Goal: Transaction & Acquisition: Purchase product/service

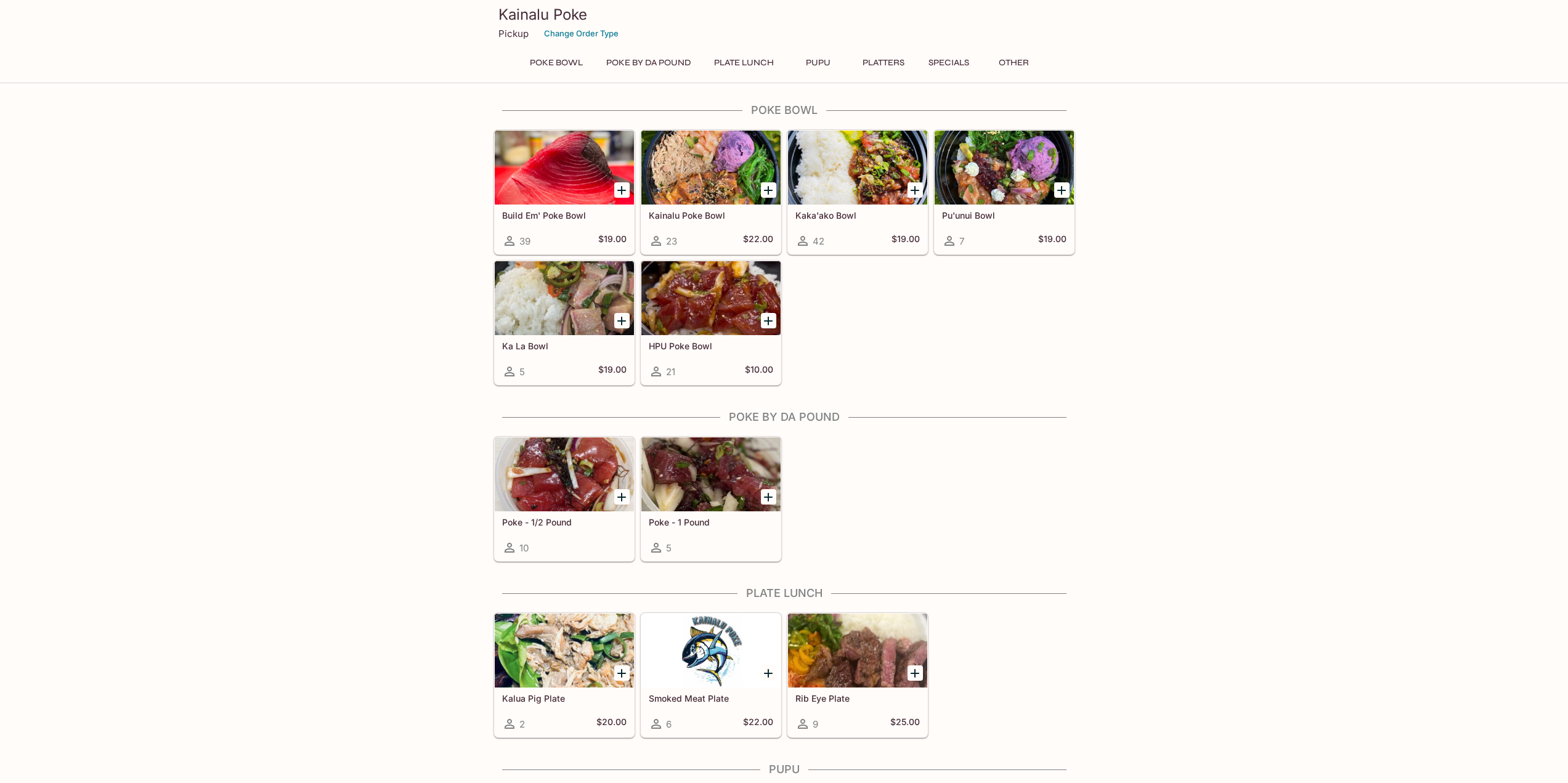
click at [585, 183] on div at bounding box center [564, 167] width 139 height 74
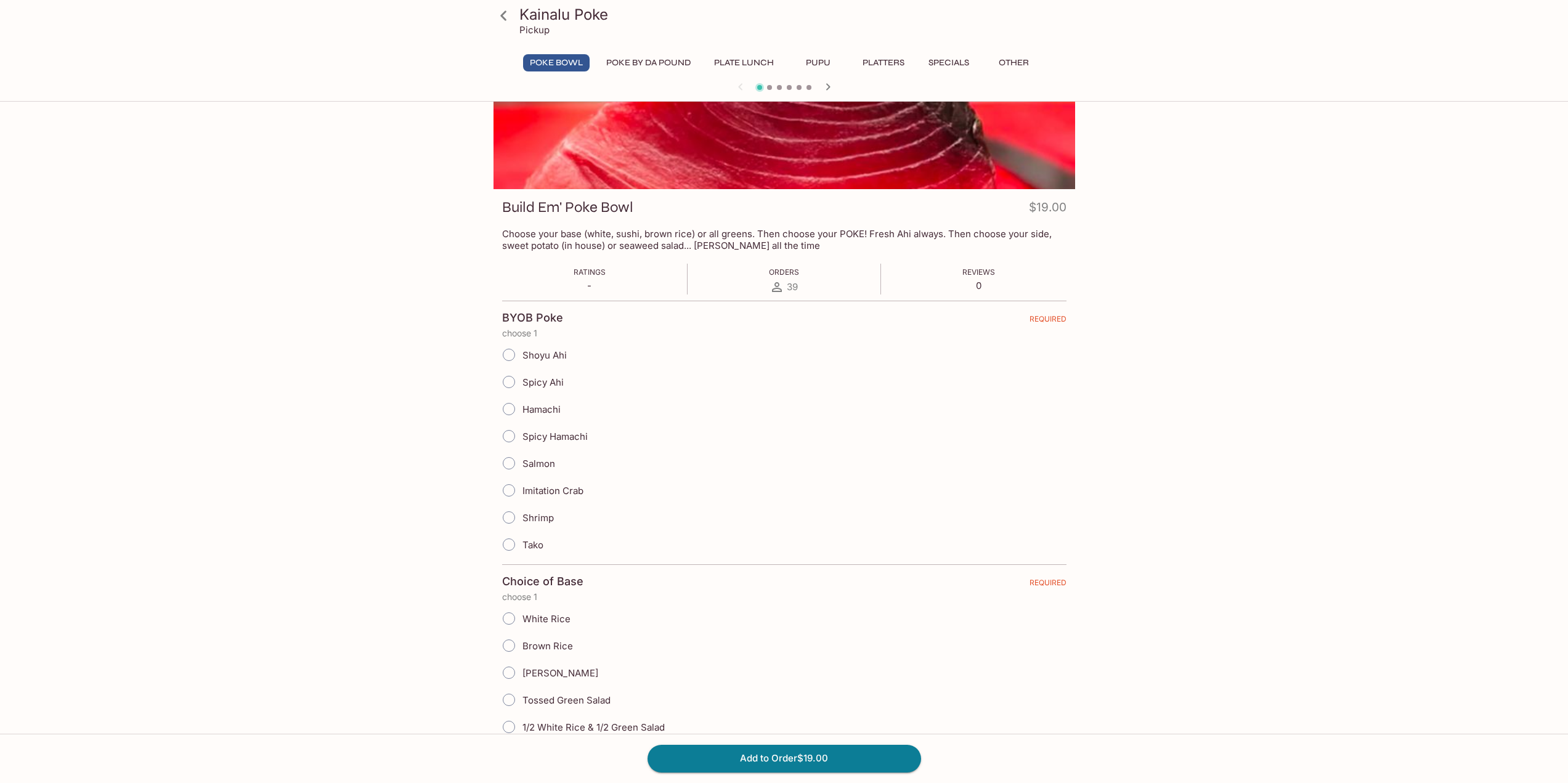
scroll to position [62, 0]
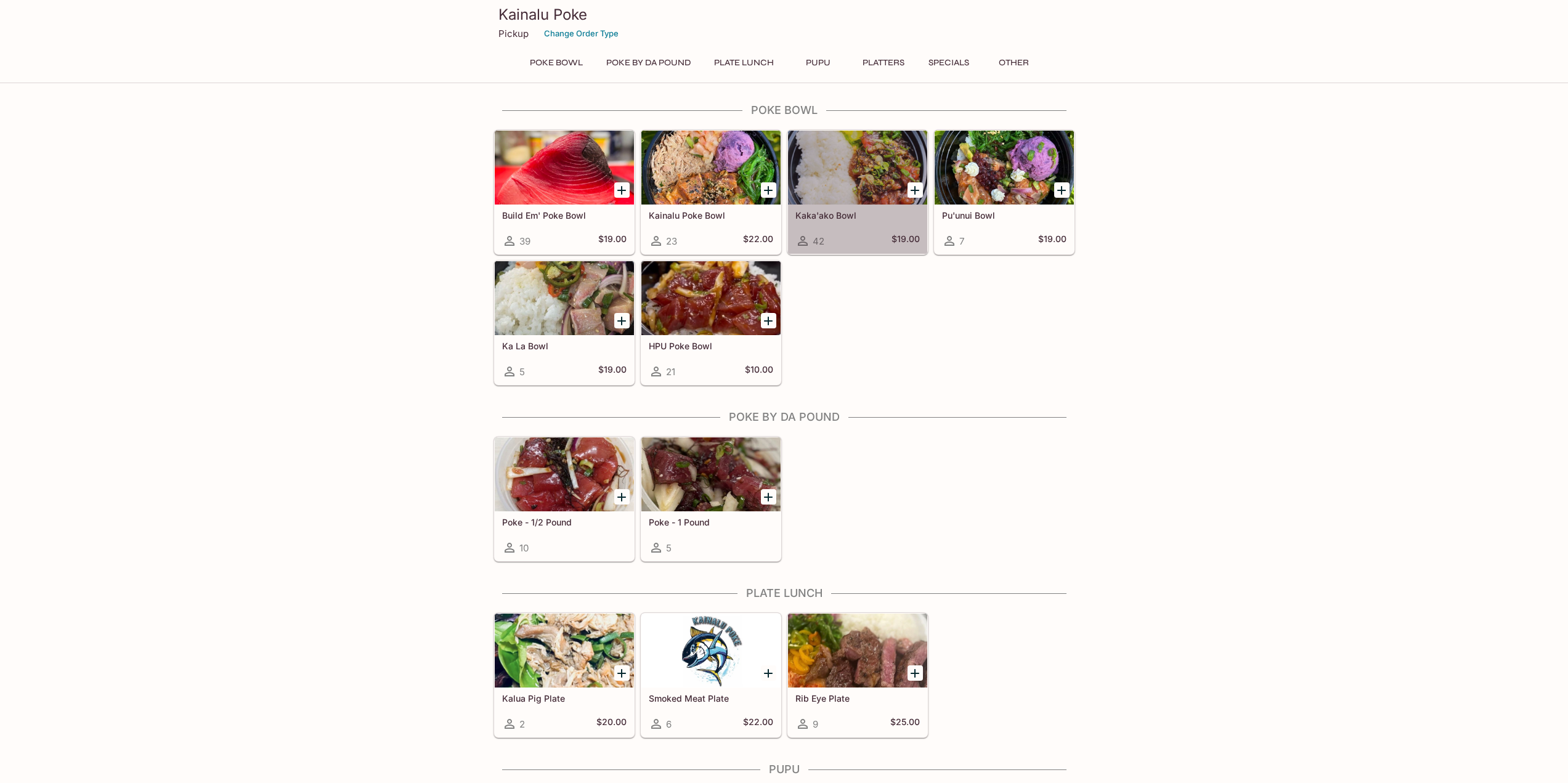
click at [843, 173] on div at bounding box center [857, 167] width 139 height 74
click at [1031, 179] on div at bounding box center [1004, 167] width 139 height 74
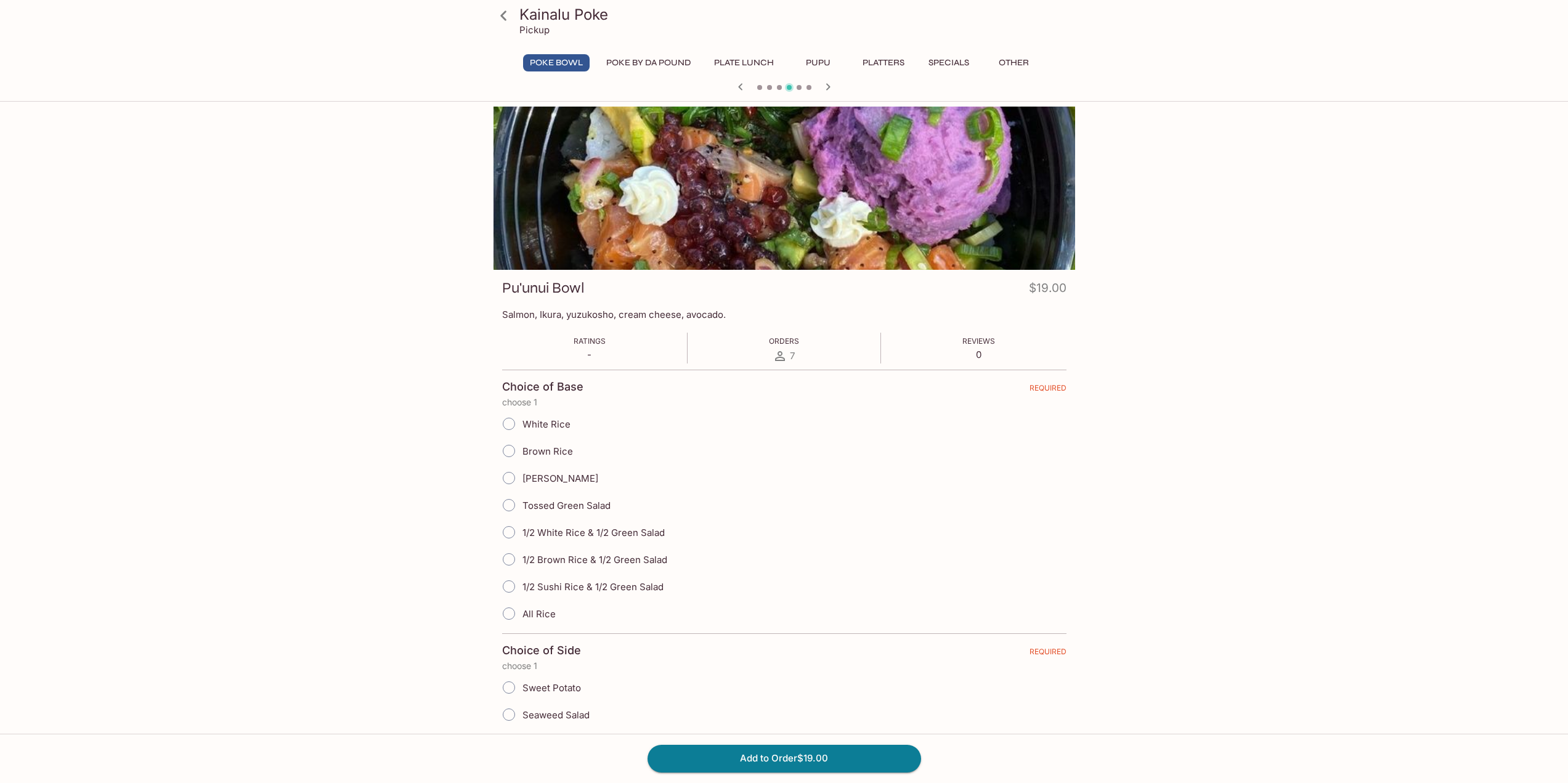
drag, startPoint x: 1021, startPoint y: 181, endPoint x: 1008, endPoint y: 186, distance: 13.9
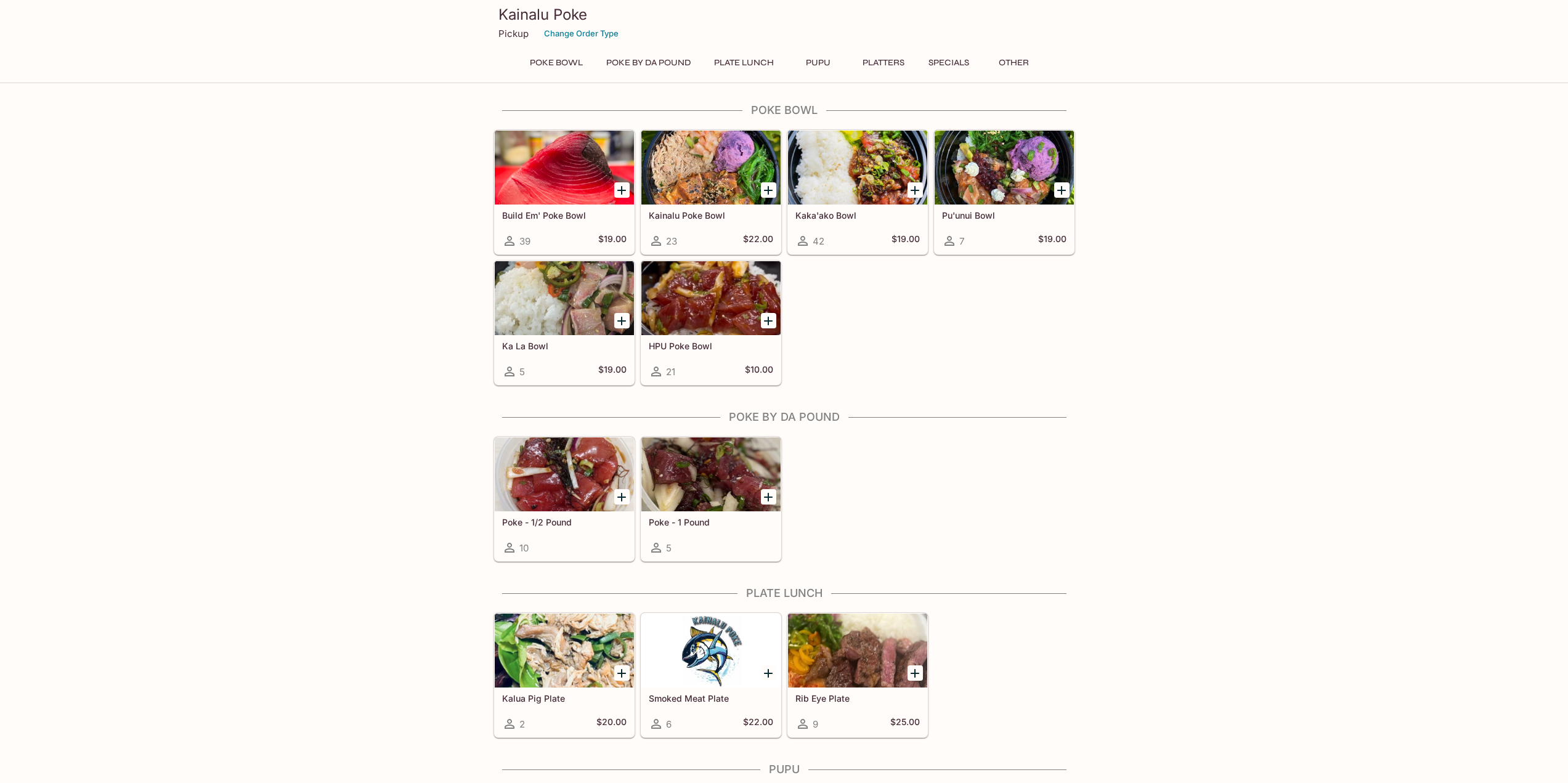
click at [587, 298] on div at bounding box center [564, 298] width 139 height 74
click at [700, 294] on div at bounding box center [711, 298] width 139 height 74
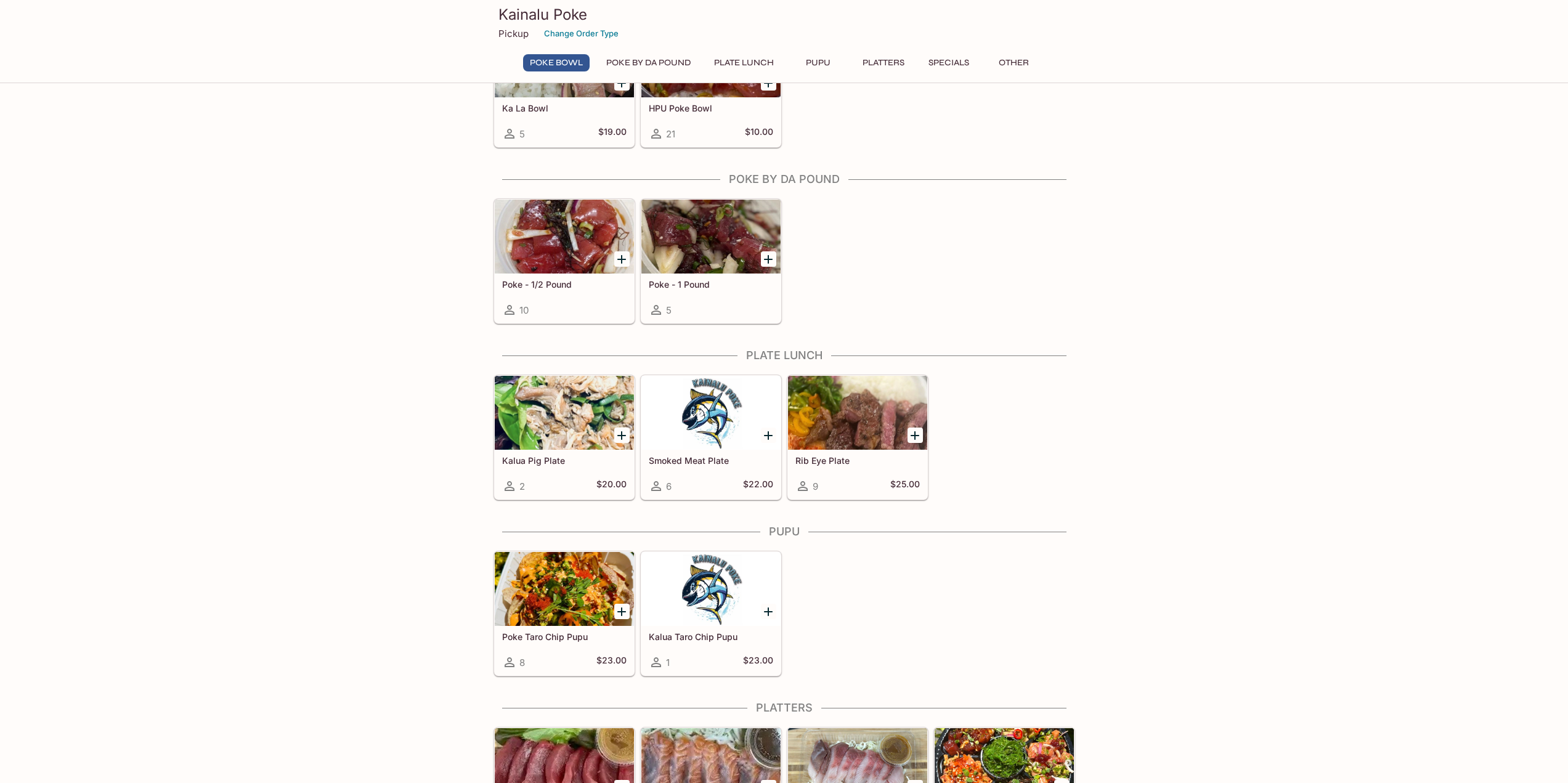
scroll to position [246, 0]
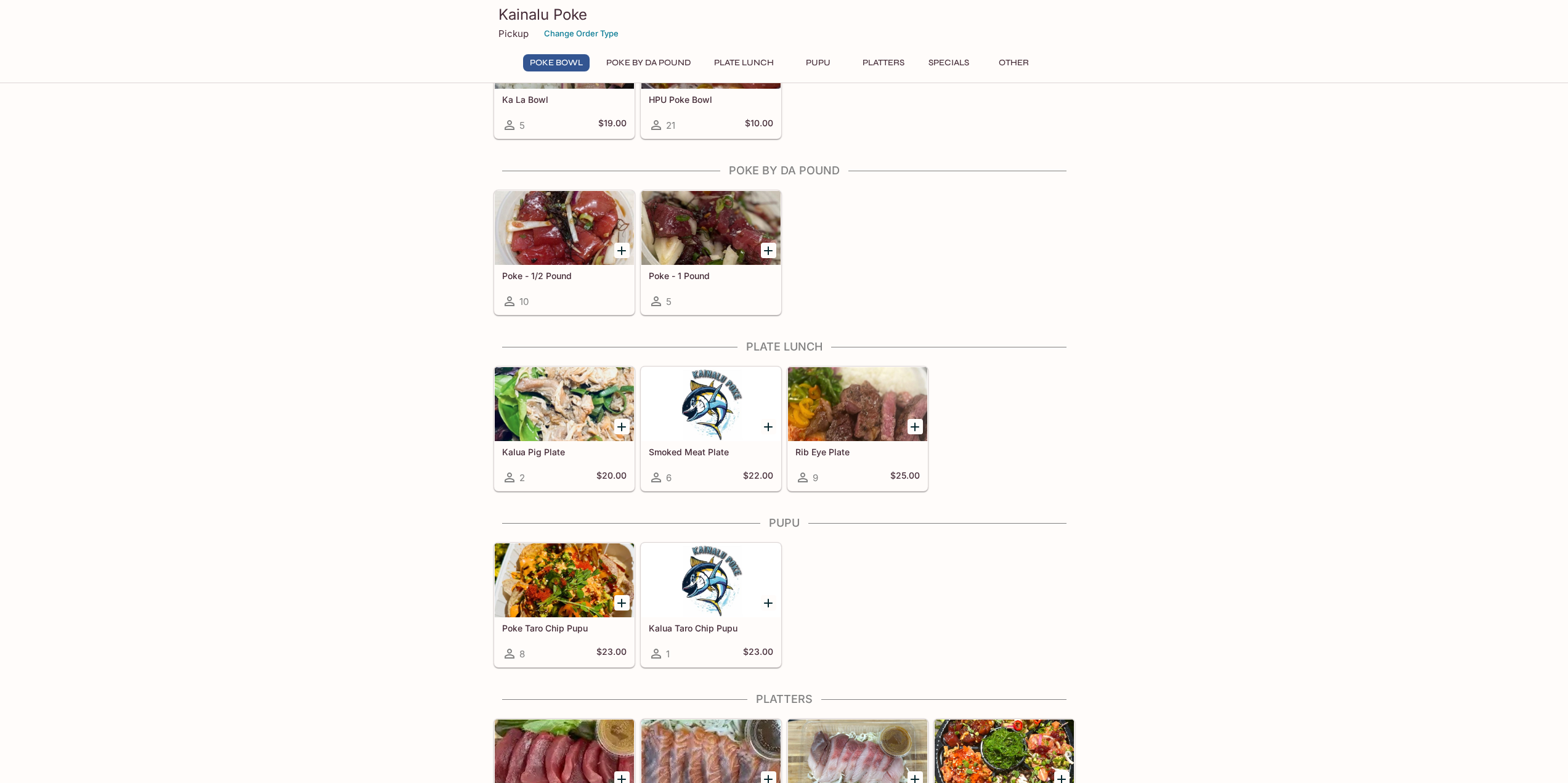
click at [713, 227] on div at bounding box center [711, 228] width 139 height 74
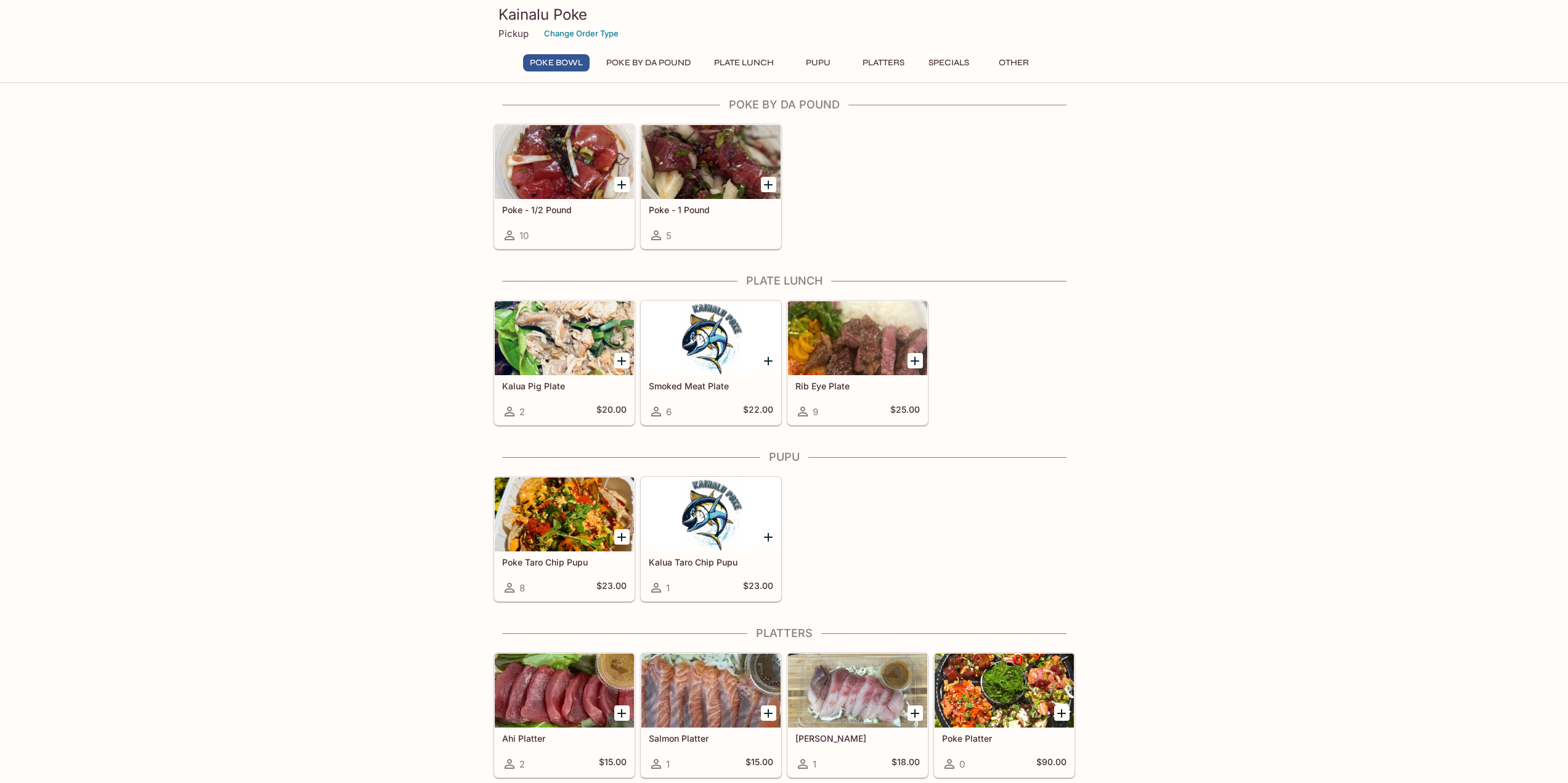
scroll to position [357, 0]
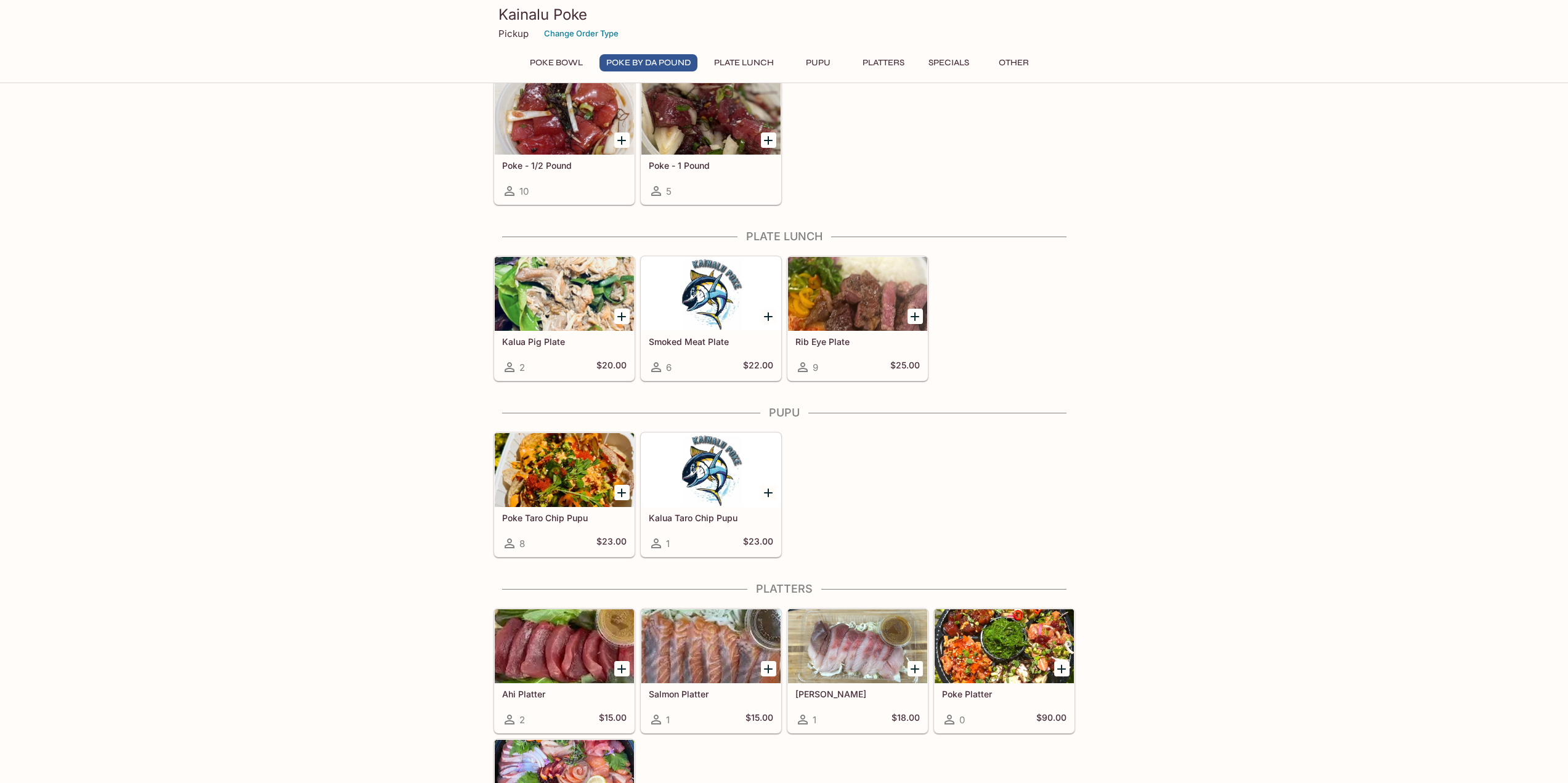
click at [714, 290] on div at bounding box center [711, 294] width 139 height 74
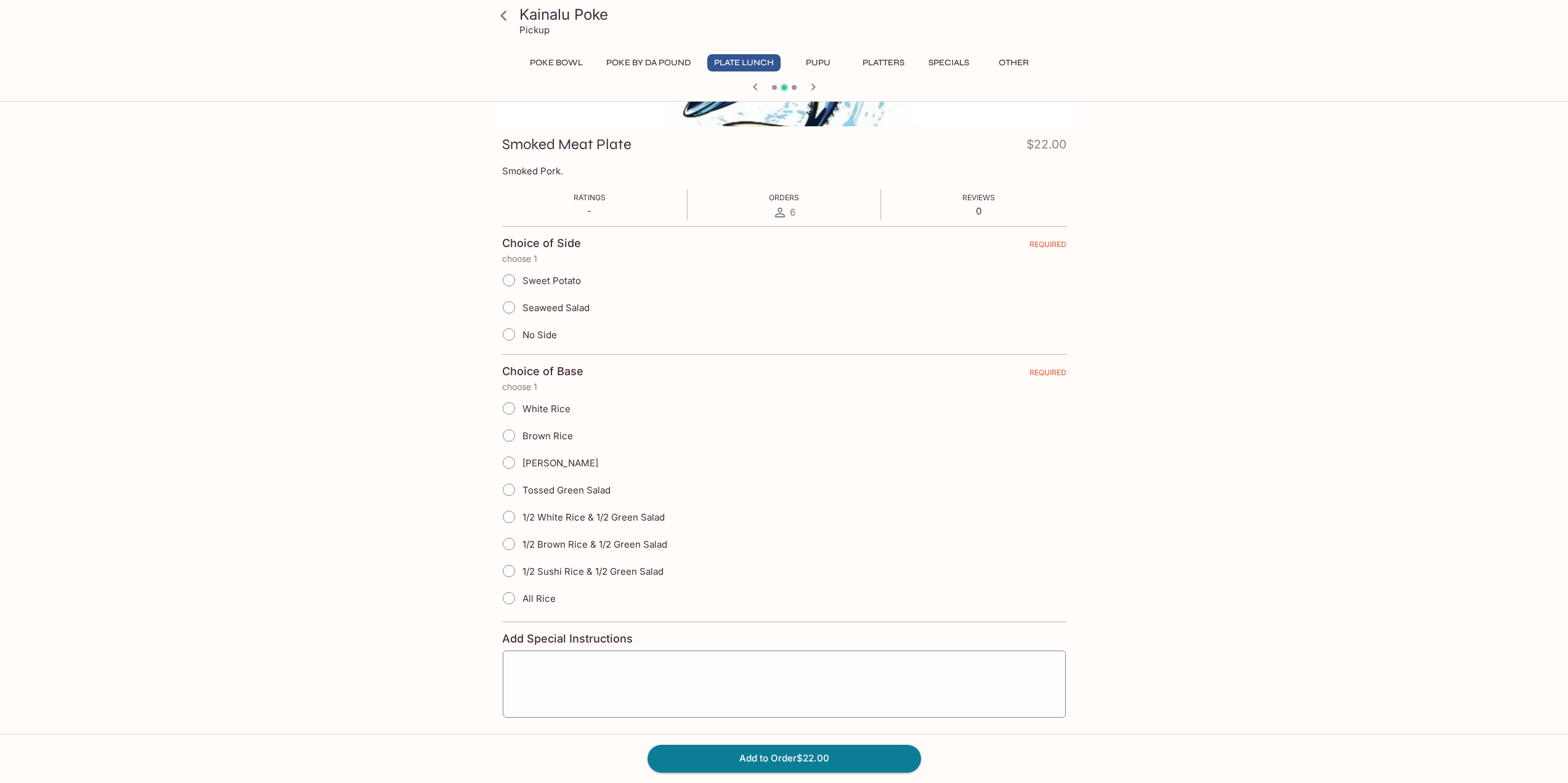
scroll to position [185, 0]
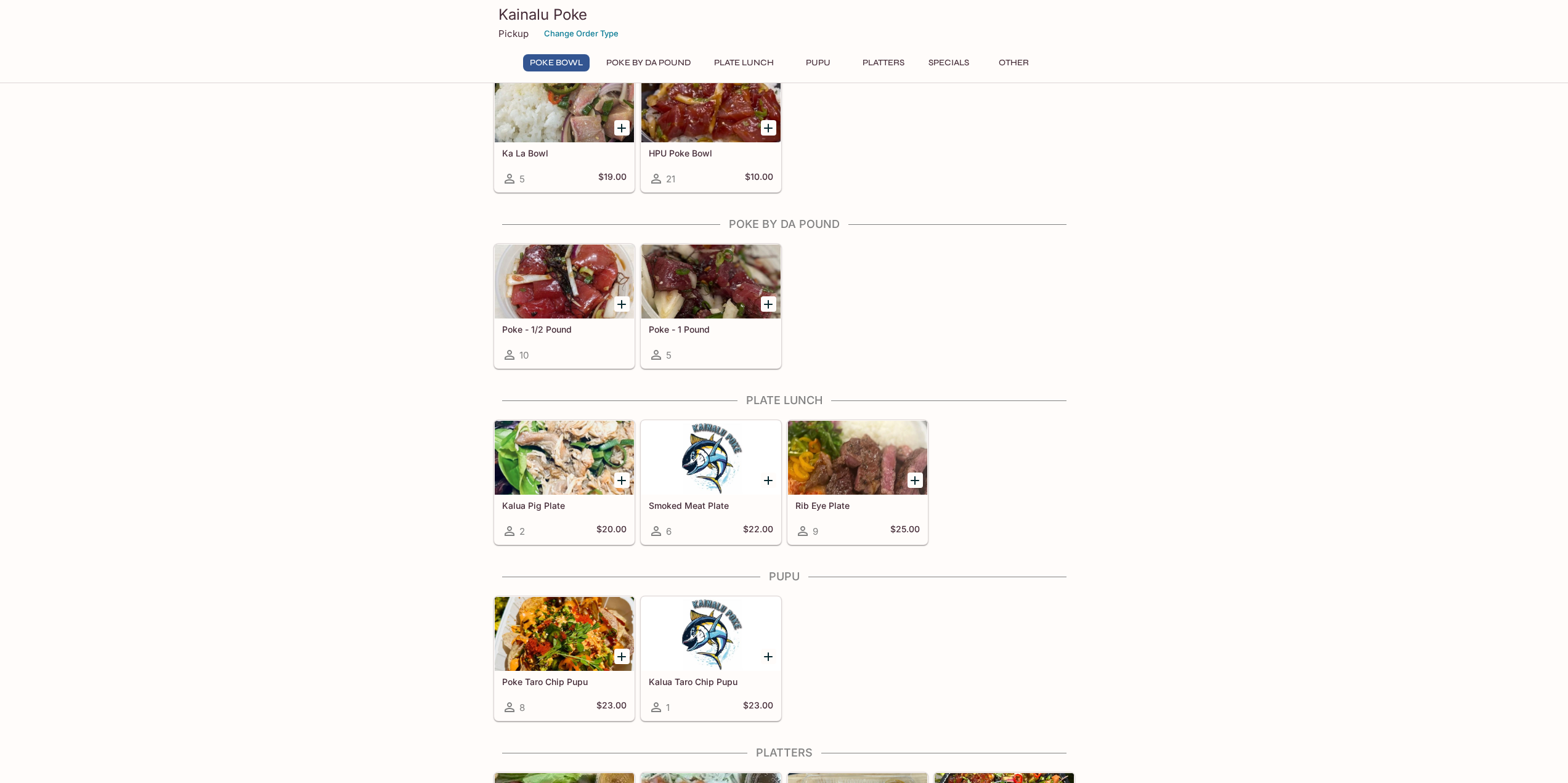
scroll to position [233, 0]
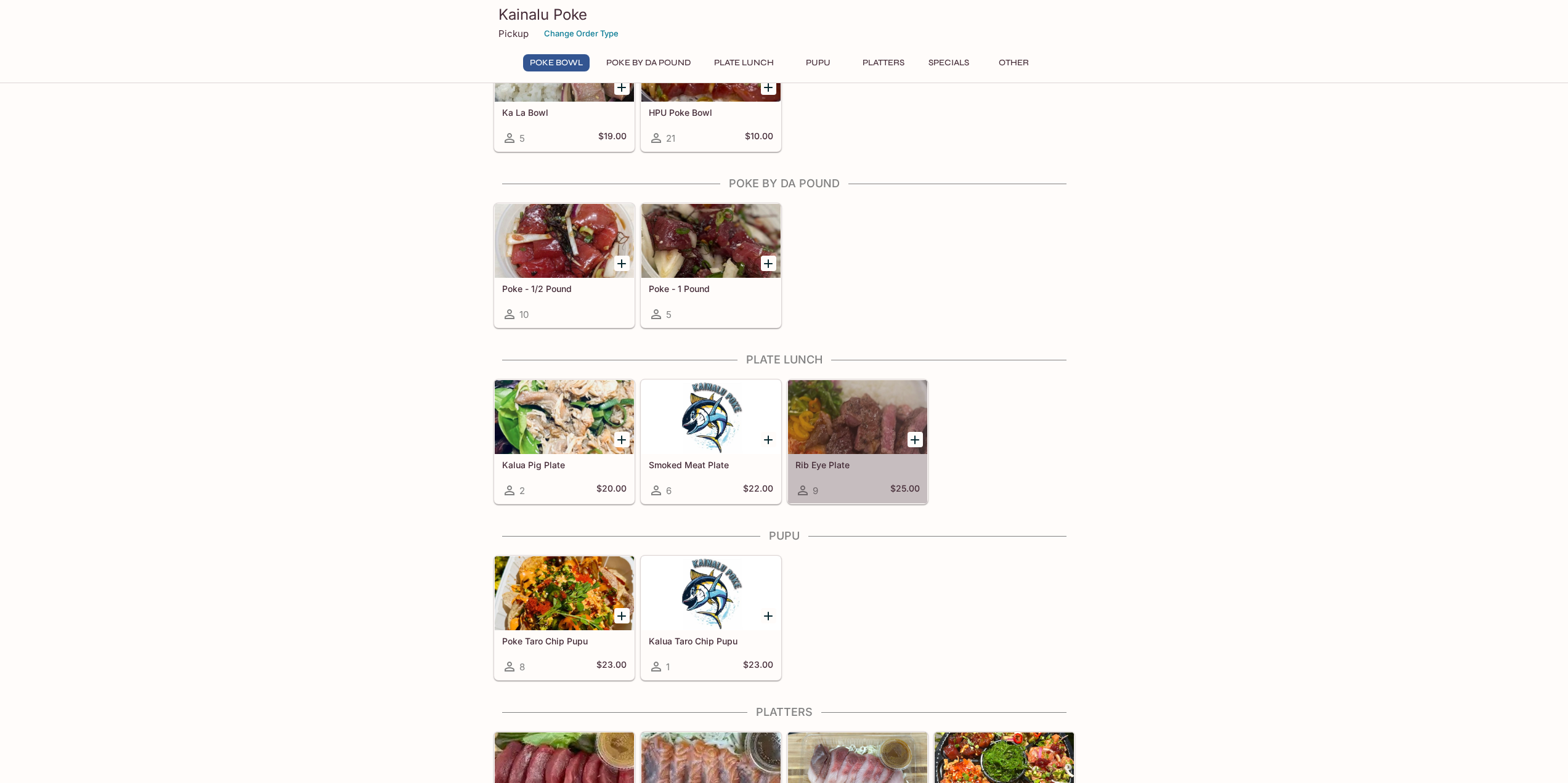
click at [808, 415] on div at bounding box center [857, 417] width 139 height 74
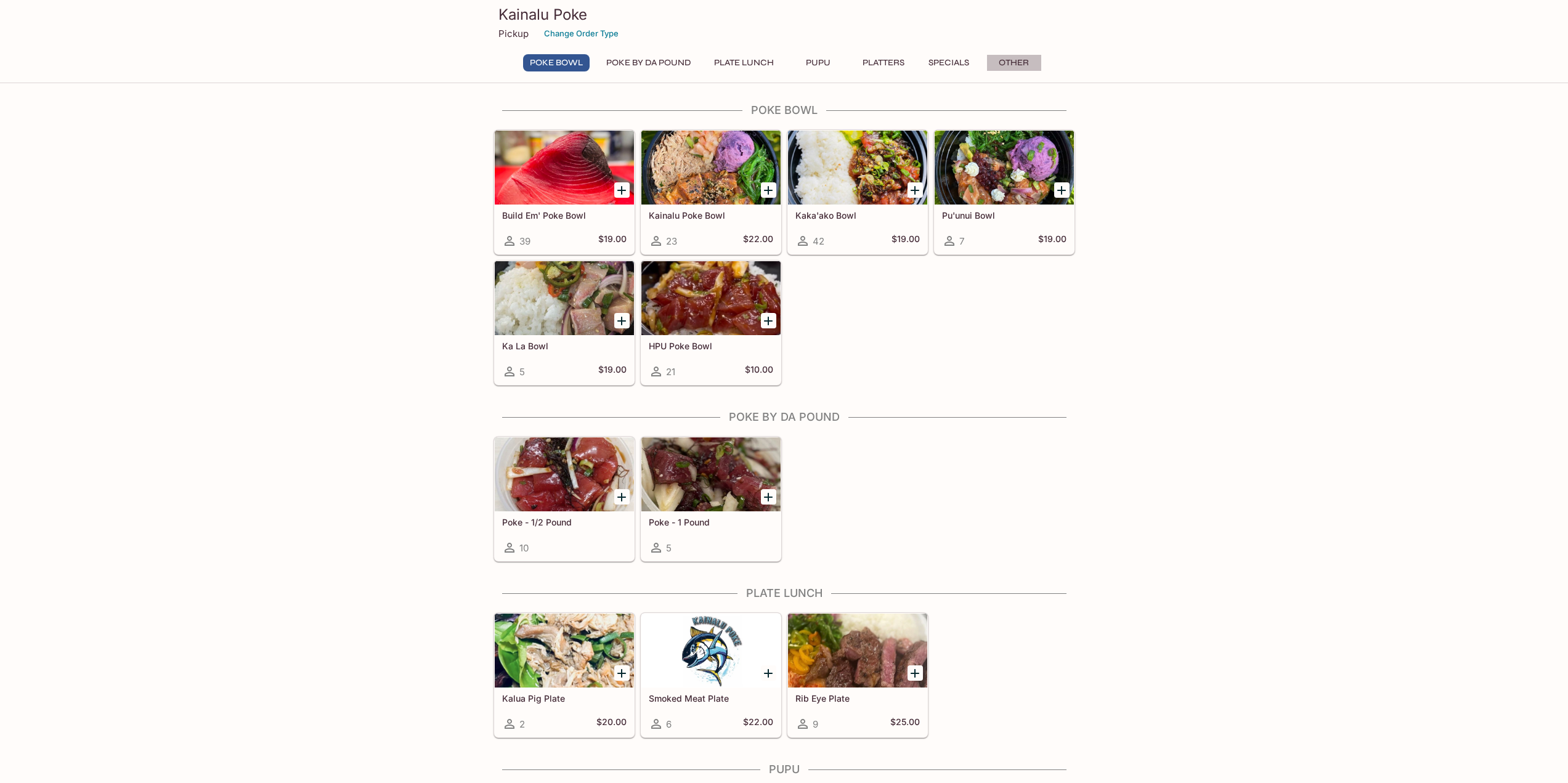
click at [1015, 58] on button "Other" at bounding box center [1015, 63] width 56 height 17
click at [616, 192] on icon "Add Build Em' Poke Bowl" at bounding box center [621, 190] width 15 height 15
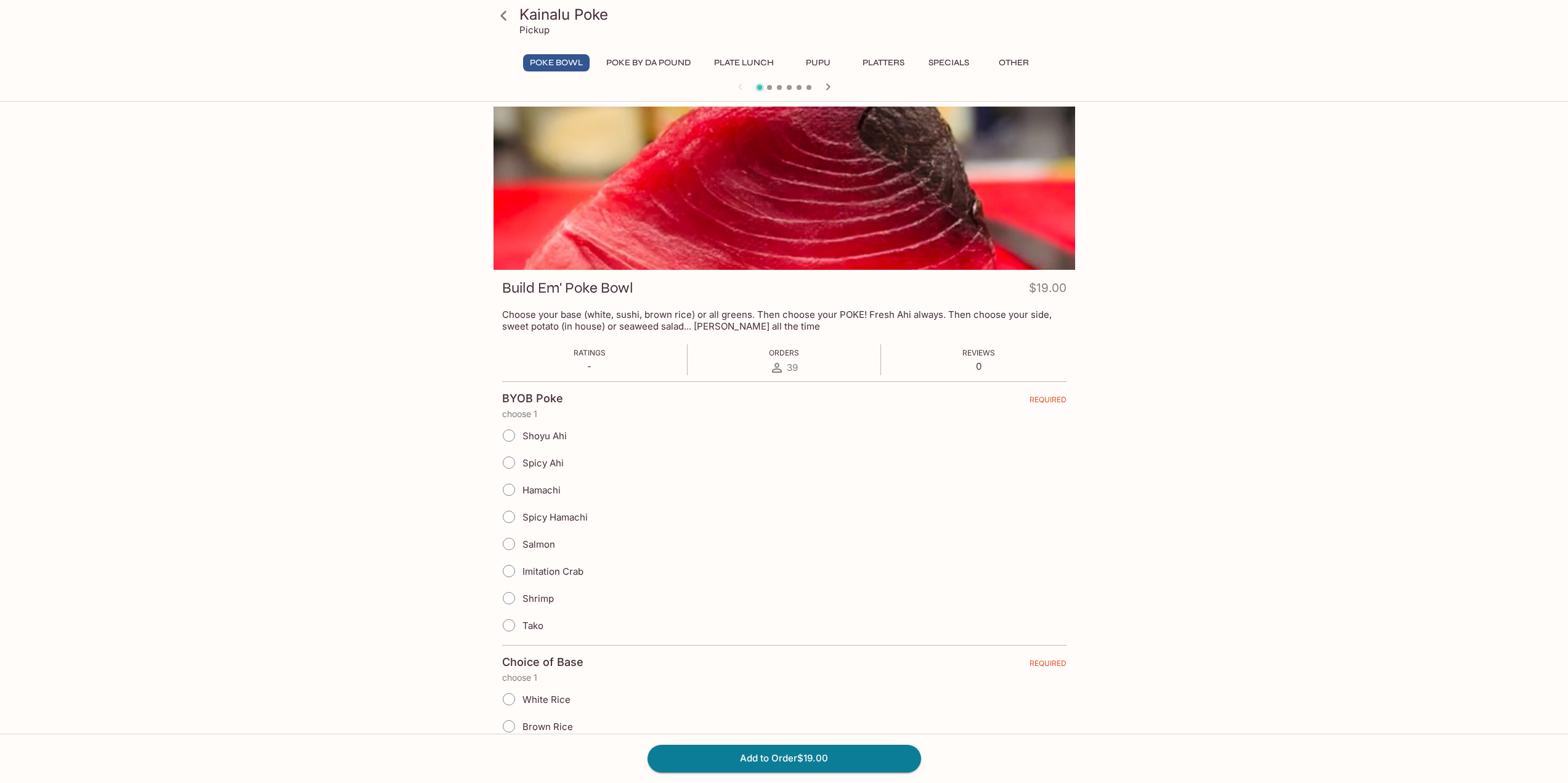
click at [782, 370] on icon at bounding box center [777, 368] width 15 height 15
click at [791, 368] on span "39" at bounding box center [792, 367] width 11 height 12
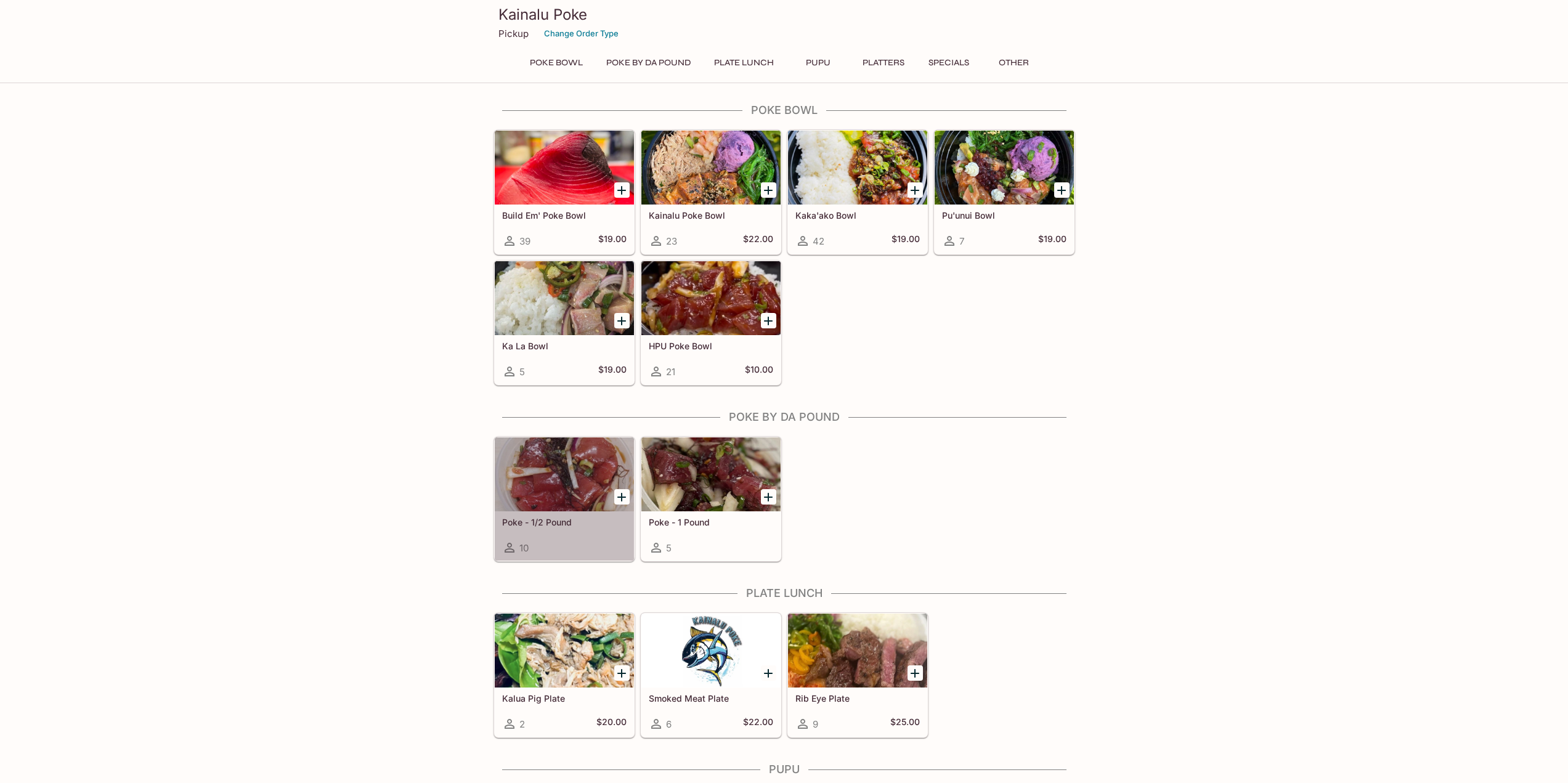
click at [573, 463] on div at bounding box center [564, 474] width 139 height 74
